Goal: Transaction & Acquisition: Purchase product/service

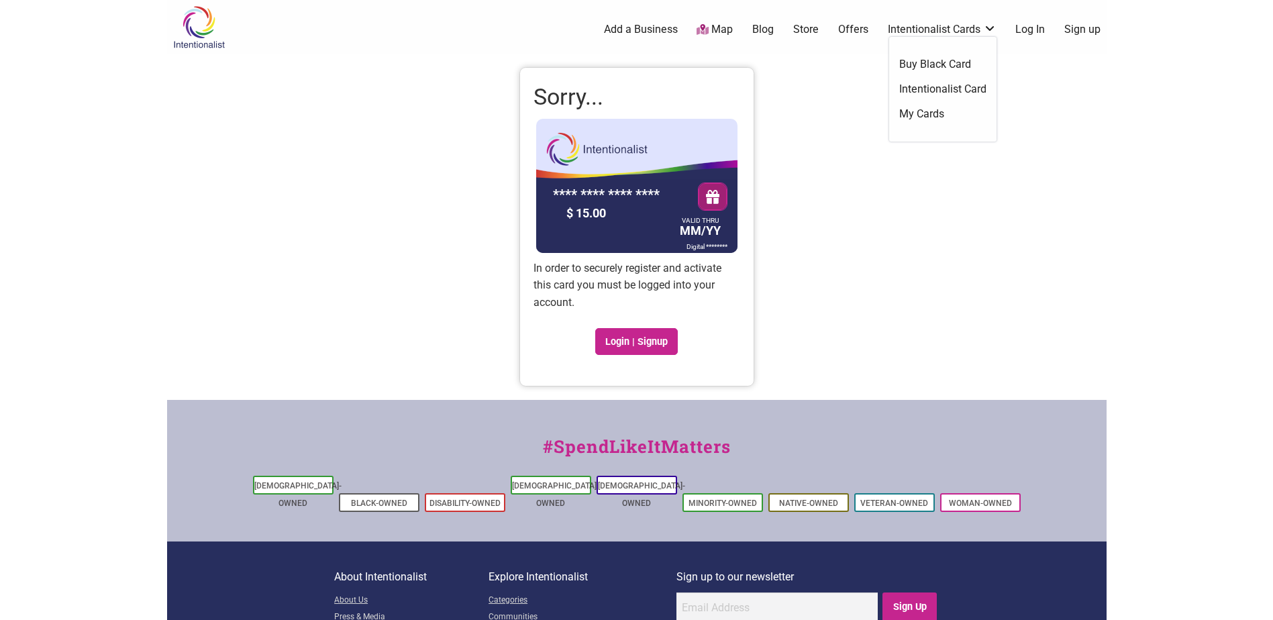
click at [904, 29] on link "Intentionalist Cards" at bounding box center [942, 29] width 109 height 15
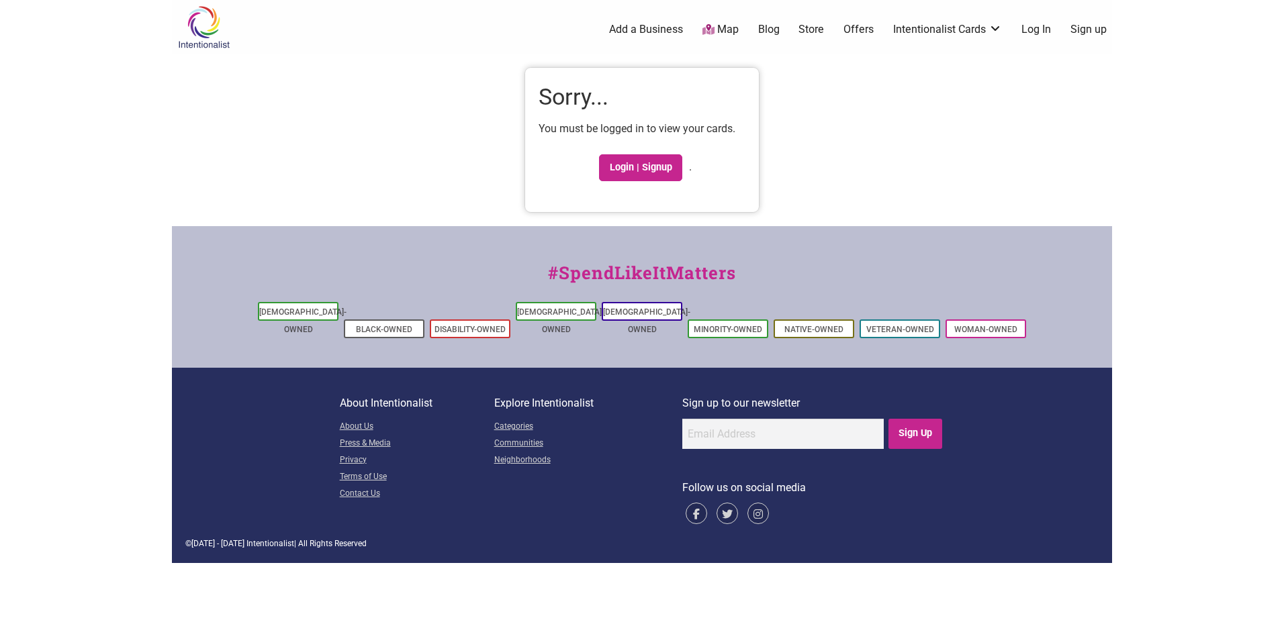
click at [809, 32] on link "Store" at bounding box center [811, 29] width 26 height 15
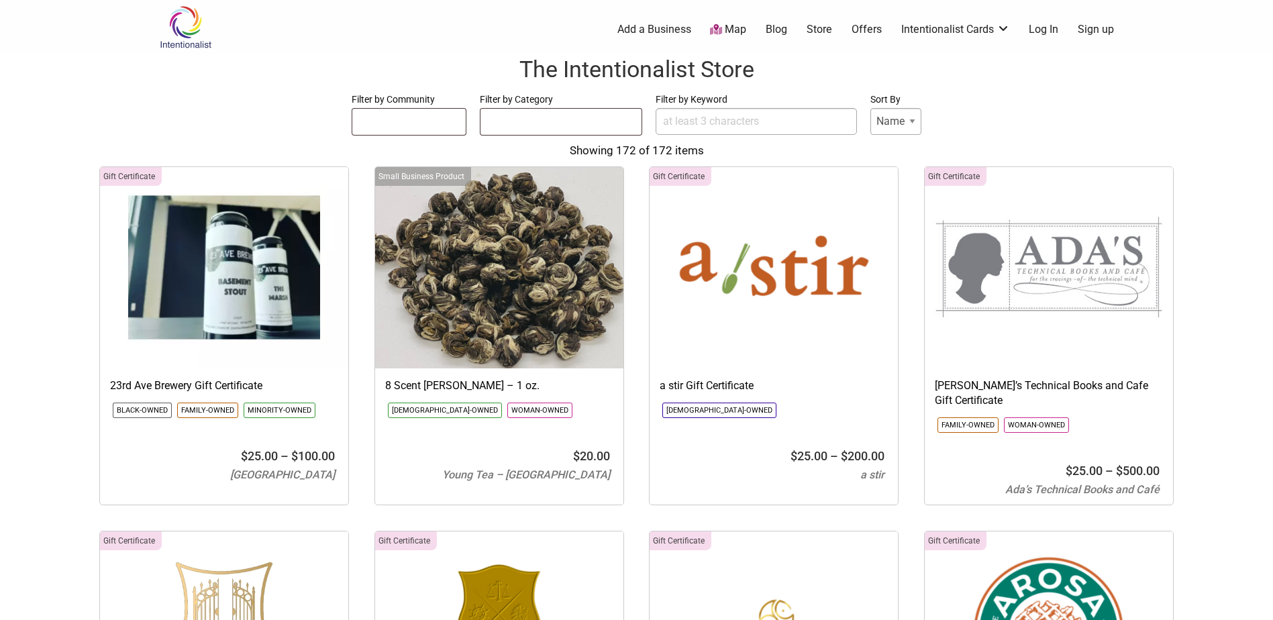
select select
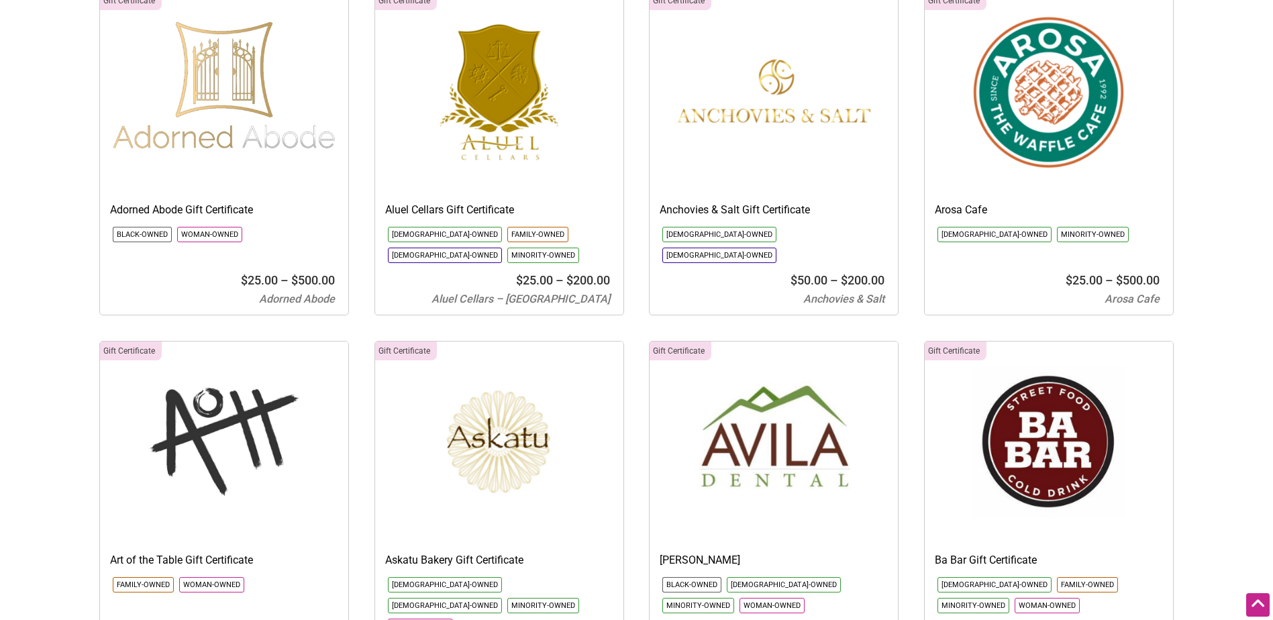
scroll to position [671, 0]
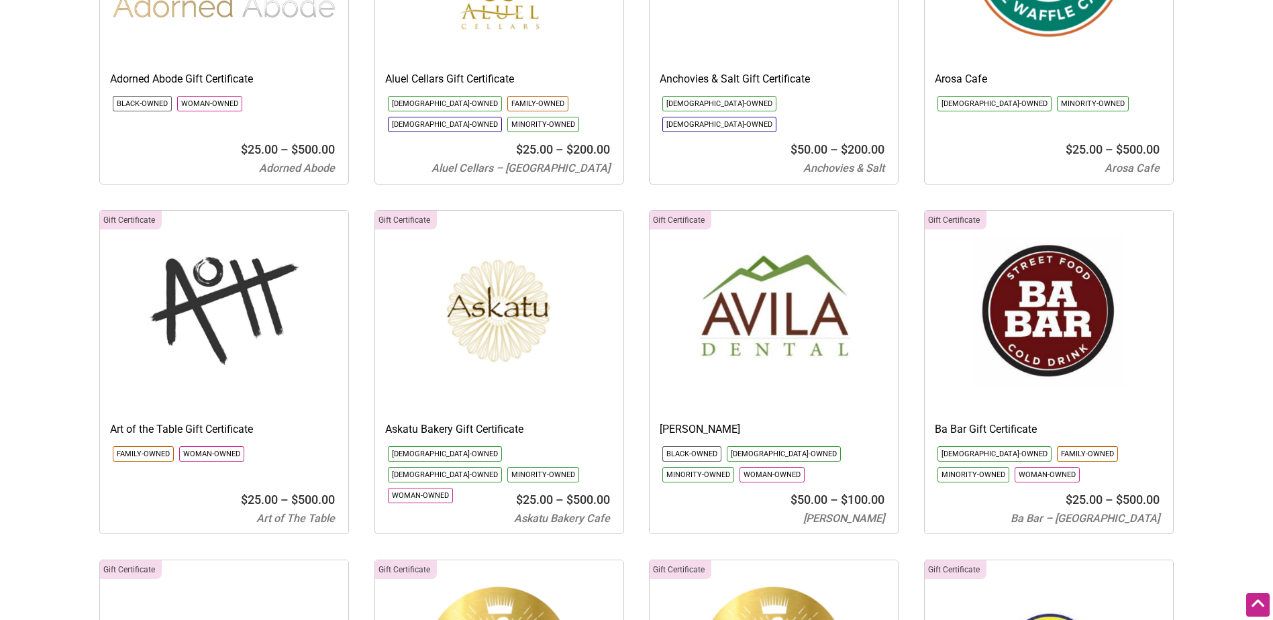
click at [1067, 293] on img at bounding box center [1049, 311] width 248 height 201
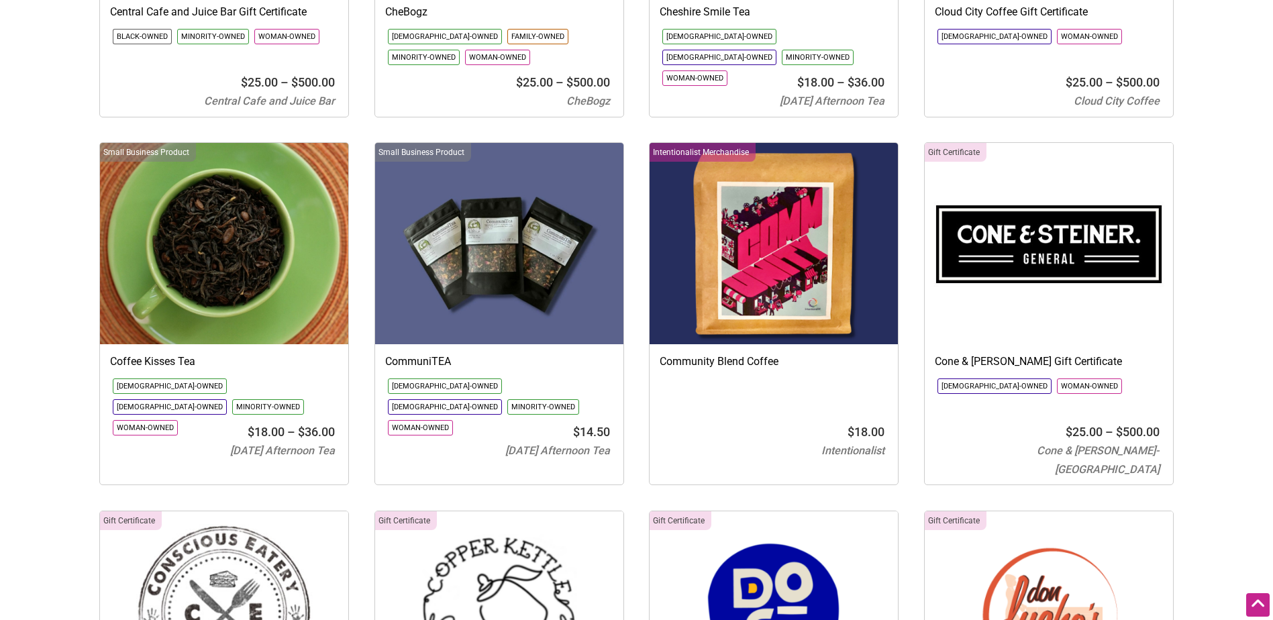
scroll to position [3222, 0]
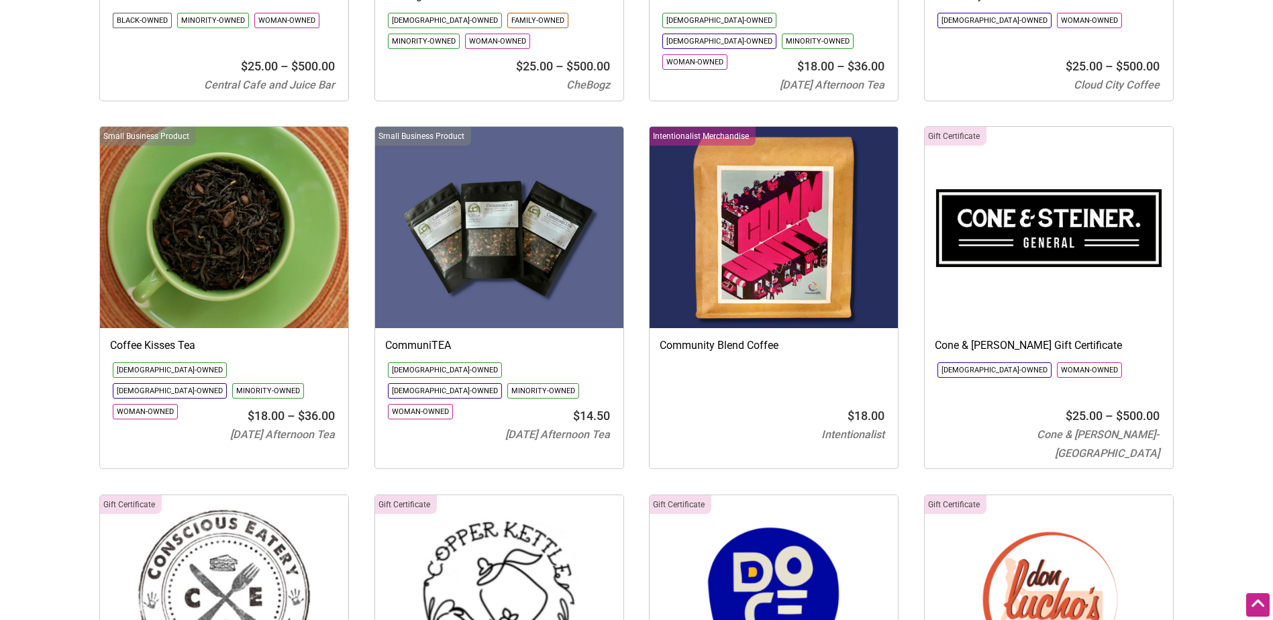
drag, startPoint x: 847, startPoint y: 183, endPoint x: 1217, endPoint y: 203, distance: 370.4
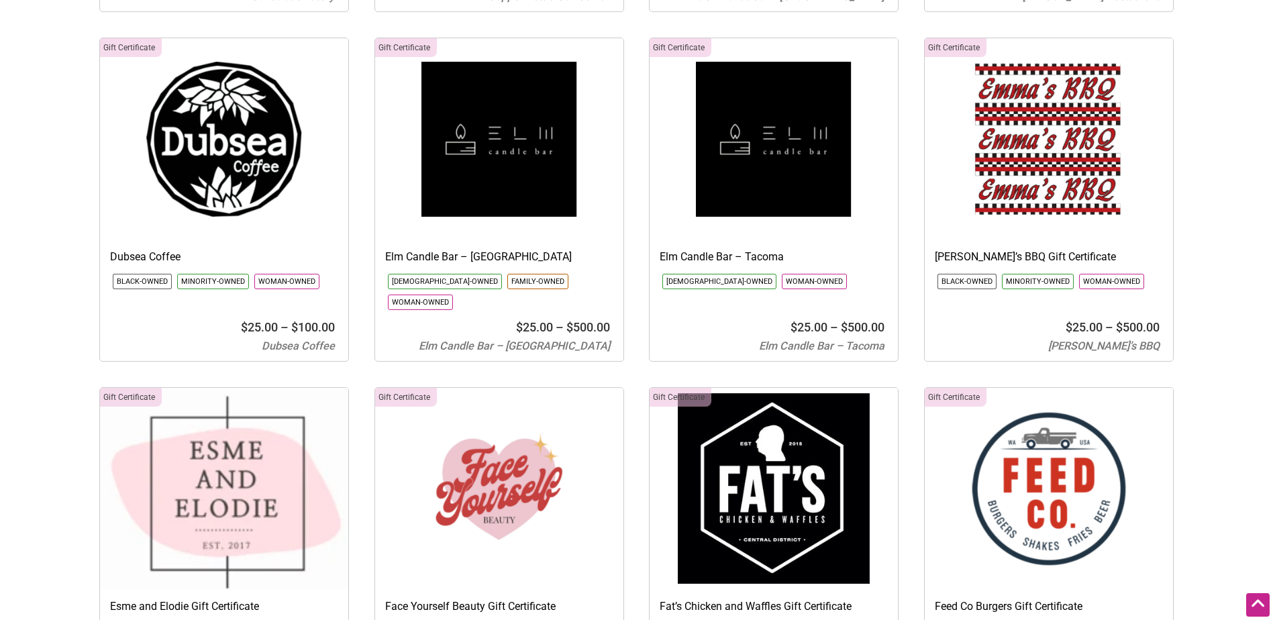
scroll to position [4095, 0]
